Goal: Transaction & Acquisition: Obtain resource

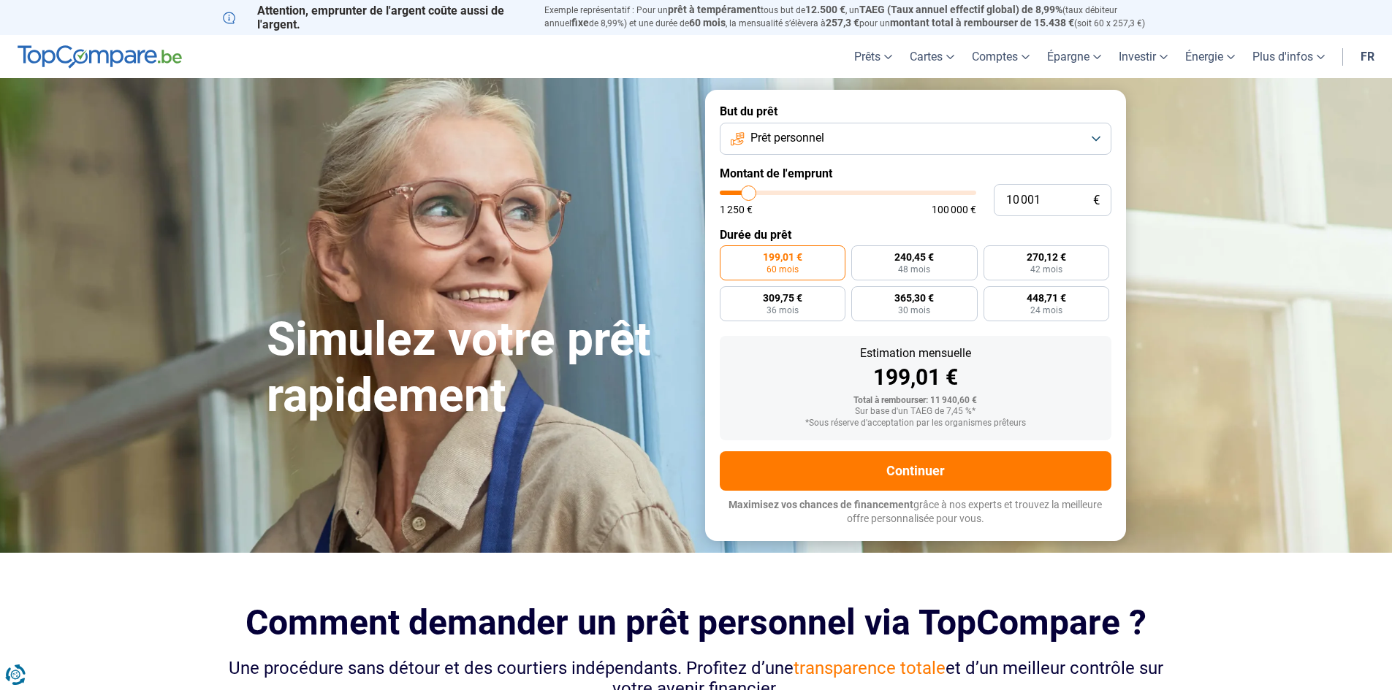
type input "9 500"
type input "9500"
type input "9 750"
type input "9750"
type input "10 000"
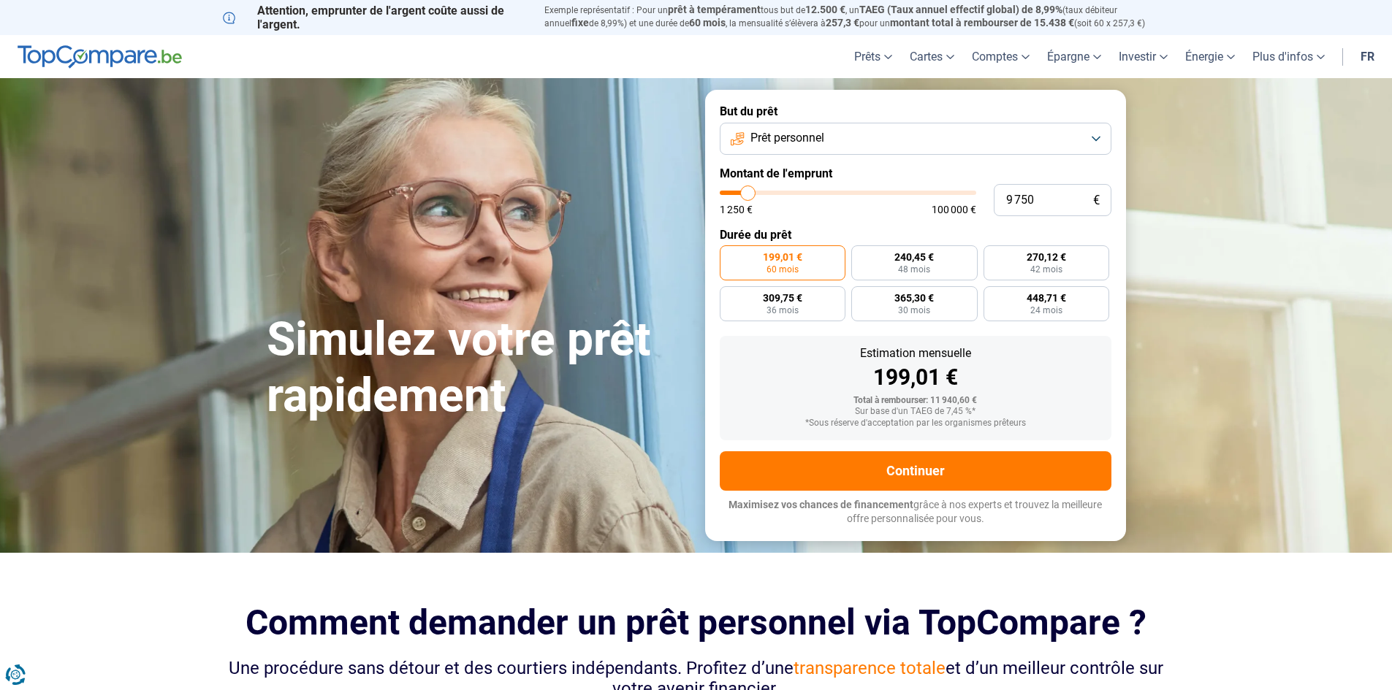
type input "10000"
type input "10 250"
type input "10250"
type input "11 000"
type input "11000"
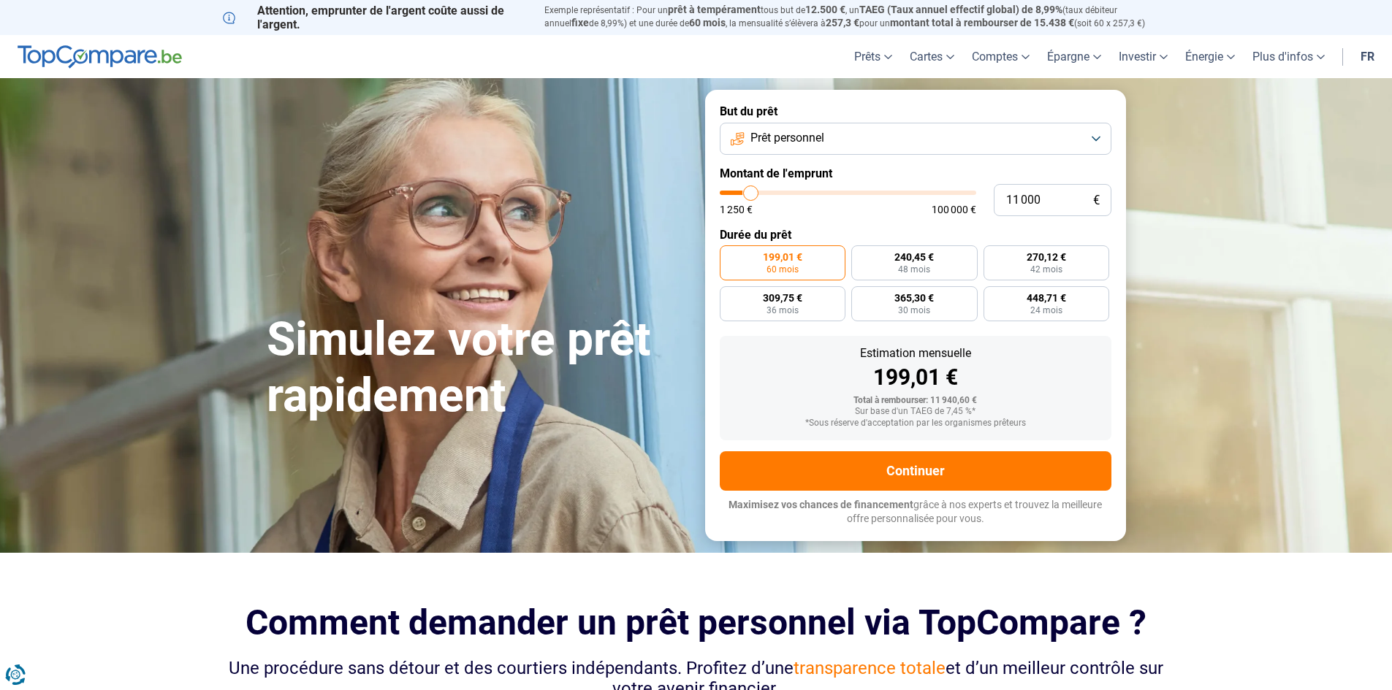
type input "11 250"
type input "11250"
type input "11 500"
type input "11500"
click at [752, 191] on input "range" at bounding box center [848, 193] width 256 height 4
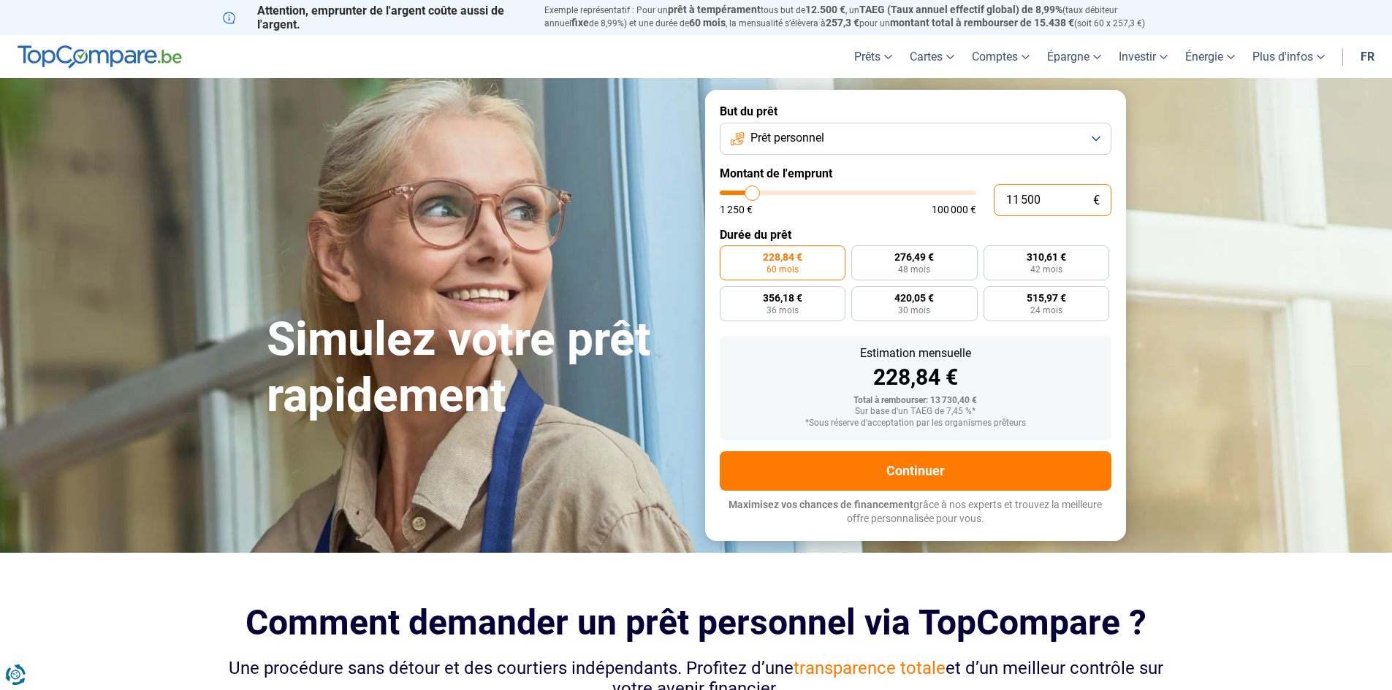
click at [1045, 199] on input "11 500" at bounding box center [1053, 200] width 118 height 32
type input "6"
type input "1250"
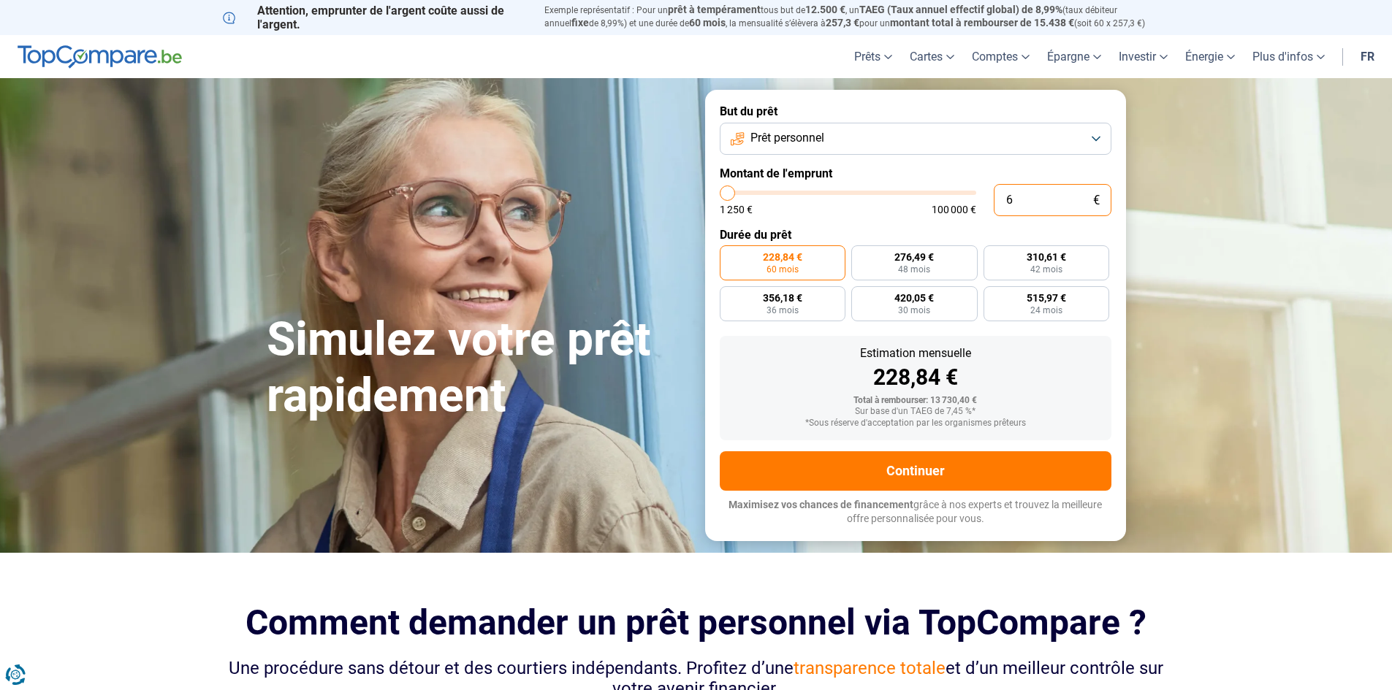
type input "60"
type input "1250"
type input "600"
type input "1250"
type input "6 000"
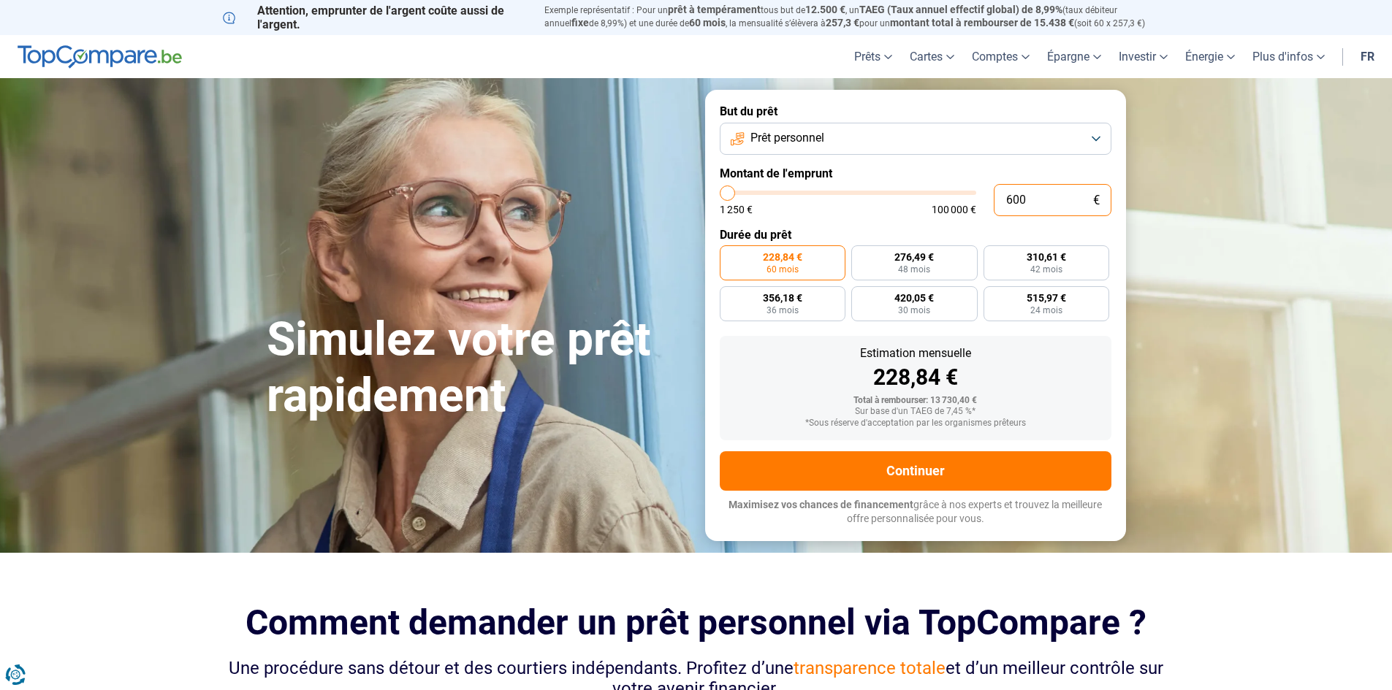
type input "6000"
radio input "true"
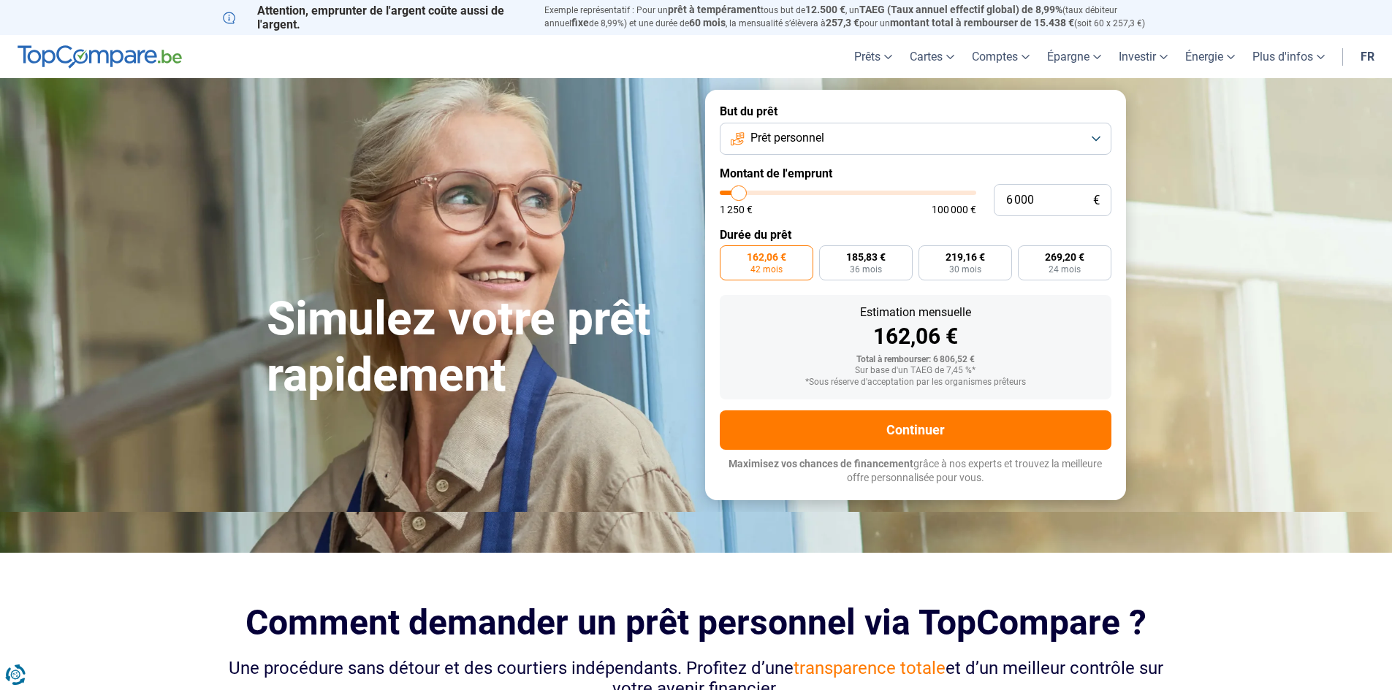
click at [907, 172] on label "Montant de l'emprunt" at bounding box center [916, 174] width 392 height 14
click at [1026, 205] on input "6 000" at bounding box center [1053, 200] width 118 height 32
type input "4"
type input "1250"
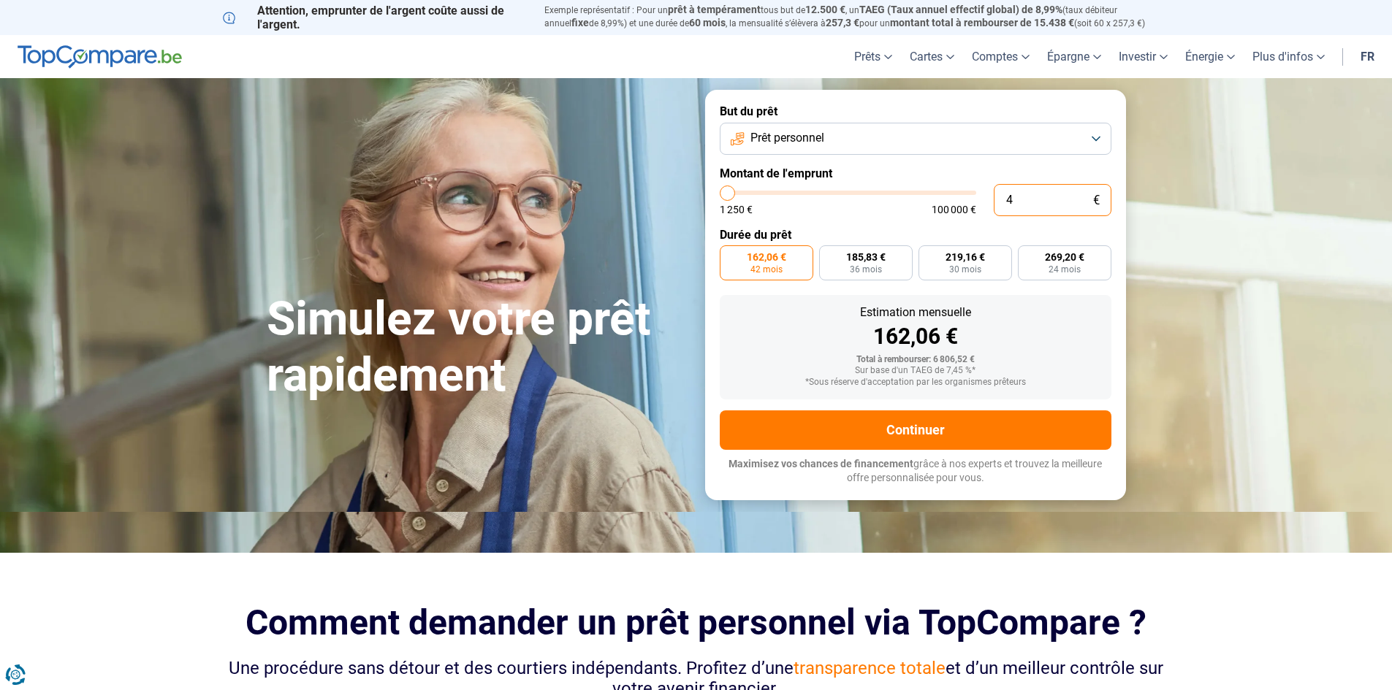
type input "40"
type input "1250"
type input "400"
type input "1250"
type input "4 000"
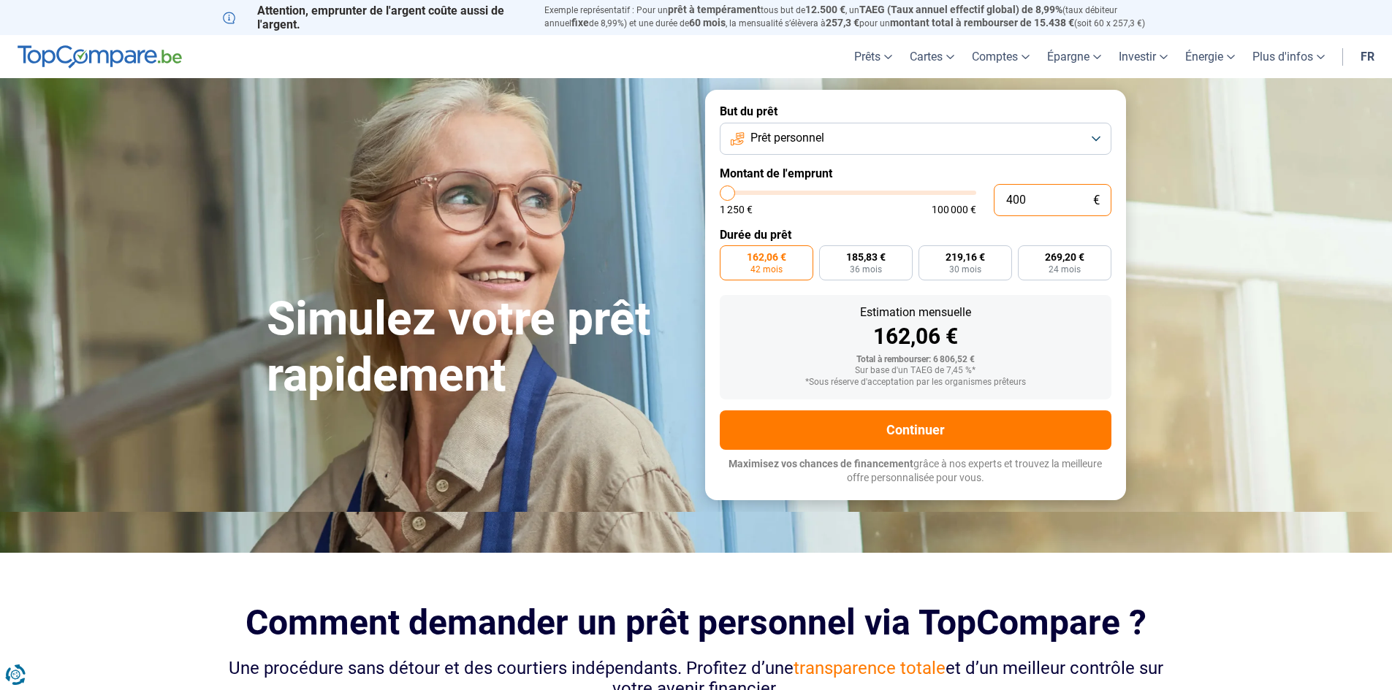
type input "4000"
radio input "true"
type input "4 000"
click at [825, 207] on div "1 250 € 100 000 €" at bounding box center [848, 210] width 256 height 10
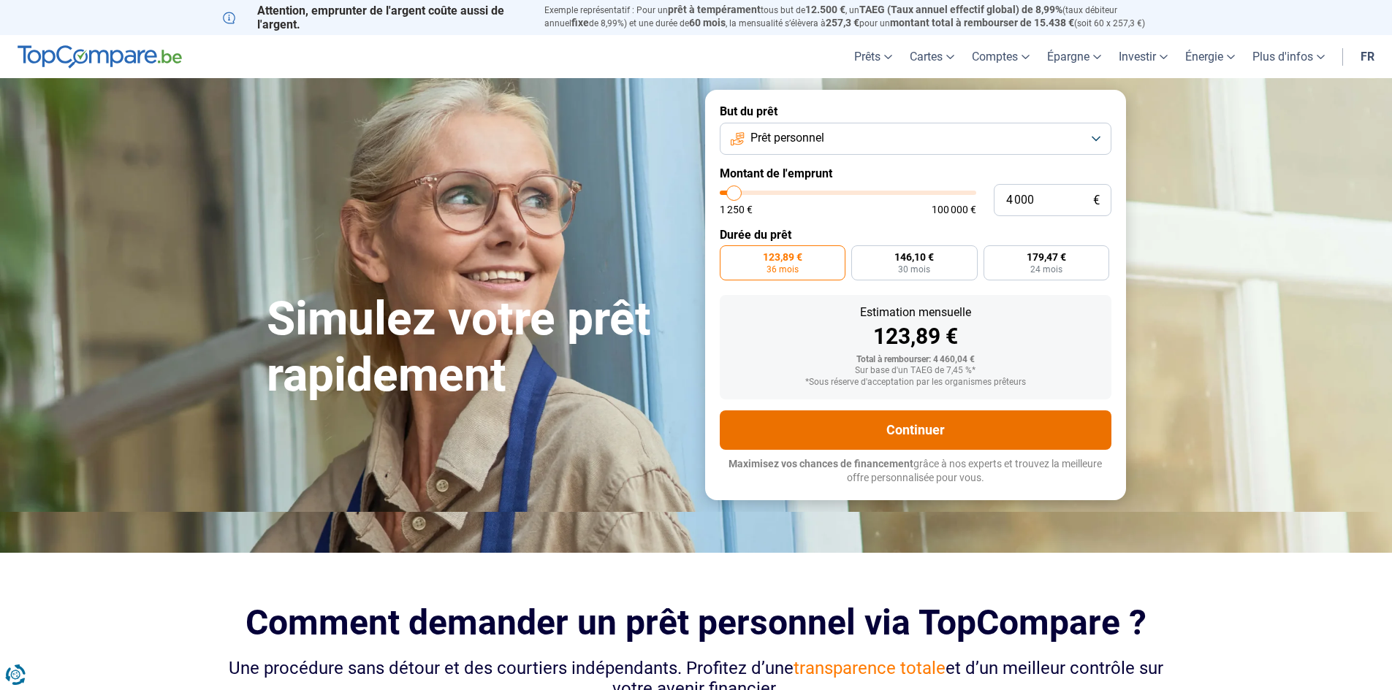
click at [899, 434] on button "Continuer" at bounding box center [916, 430] width 392 height 39
